Goal: Navigation & Orientation: Find specific page/section

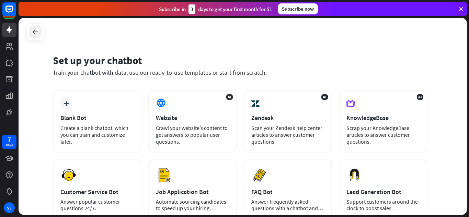
click at [39, 32] on div at bounding box center [35, 31] width 13 height 13
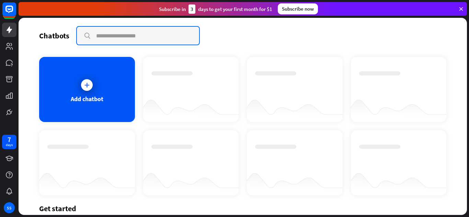
click at [116, 33] on input "text" at bounding box center [138, 36] width 122 height 18
type input "**"
click at [116, 38] on input "**" at bounding box center [138, 36] width 122 height 18
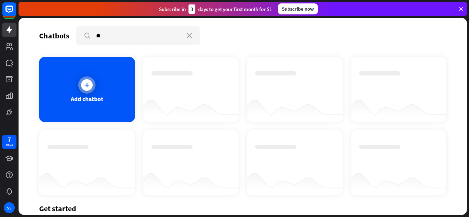
click at [89, 84] on icon at bounding box center [86, 85] width 7 height 7
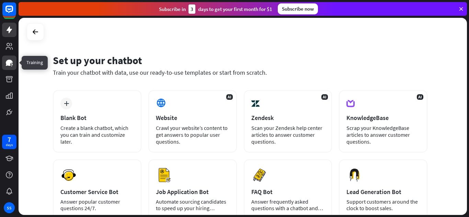
click at [9, 63] on icon at bounding box center [9, 63] width 7 height 6
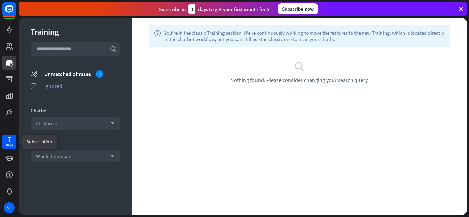
click at [9, 143] on div "days" at bounding box center [9, 145] width 7 height 5
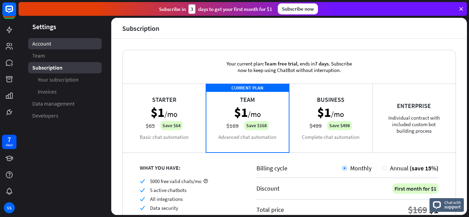
click at [42, 46] on span "Account" at bounding box center [41, 43] width 19 height 7
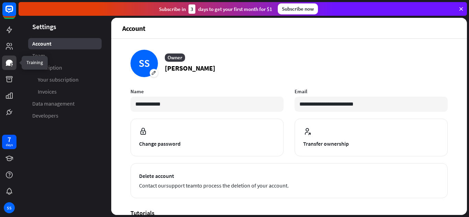
click at [8, 64] on icon at bounding box center [9, 63] width 7 height 6
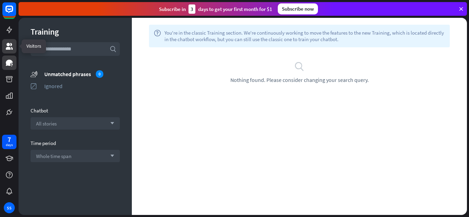
click at [11, 46] on icon at bounding box center [9, 46] width 7 height 7
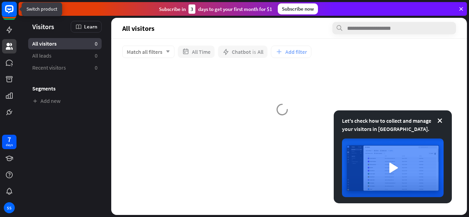
click at [7, 8] on rect at bounding box center [9, 9] width 15 height 15
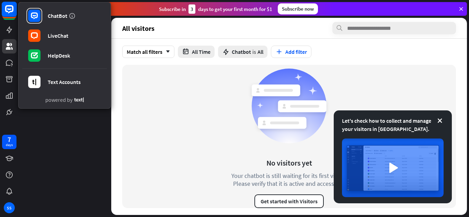
click at [7, 8] on rect at bounding box center [9, 9] width 15 height 15
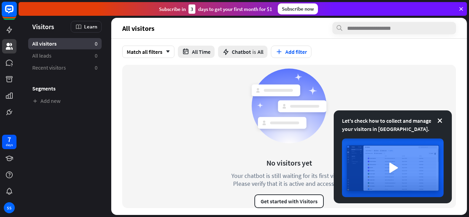
click at [7, 8] on rect at bounding box center [9, 9] width 15 height 15
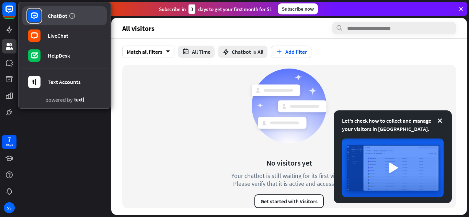
click at [47, 17] on link "ChatBot" at bounding box center [64, 15] width 84 height 19
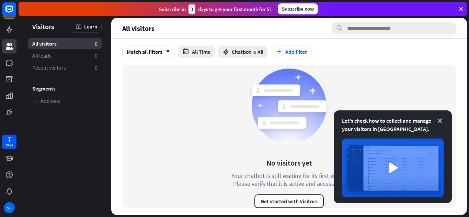
click at [440, 120] on icon at bounding box center [439, 120] width 7 height 7
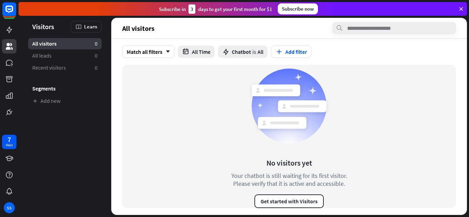
click at [462, 7] on icon at bounding box center [461, 9] width 6 height 6
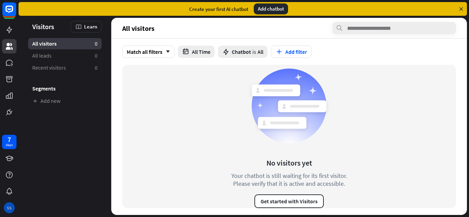
click at [10, 206] on div "SS" at bounding box center [9, 208] width 11 height 11
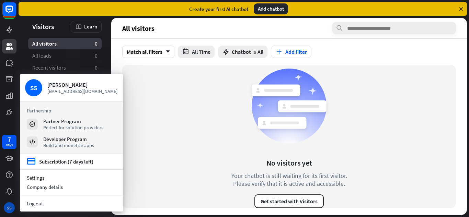
click at [9, 207] on div "SS" at bounding box center [9, 208] width 11 height 11
